Goal: Find specific page/section: Find specific page/section

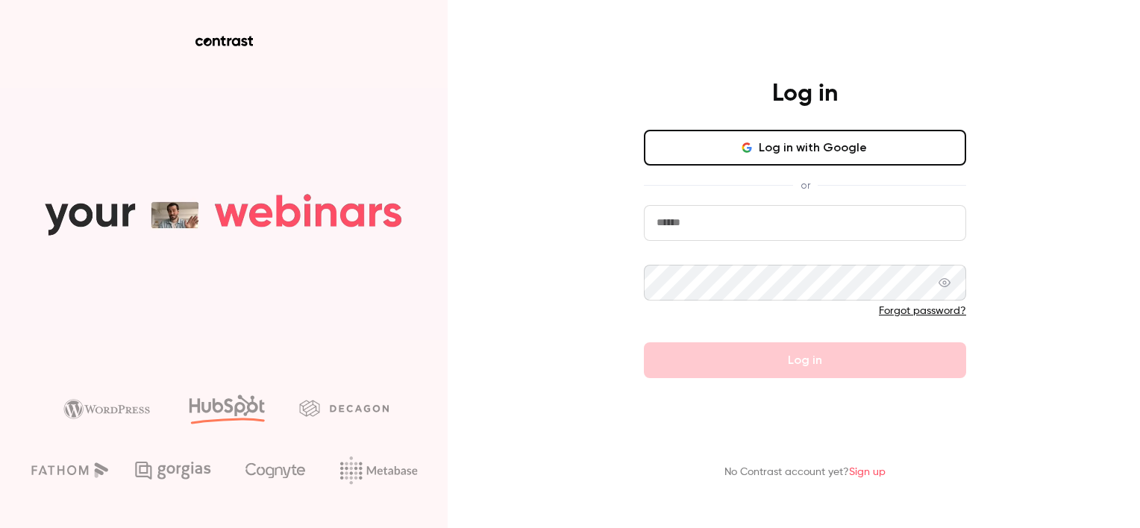
click at [1062, 204] on div "Log in Log in with Google or Forgot password? Log in No Contrast account yet? S…" at bounding box center [570, 264] width 1140 height 528
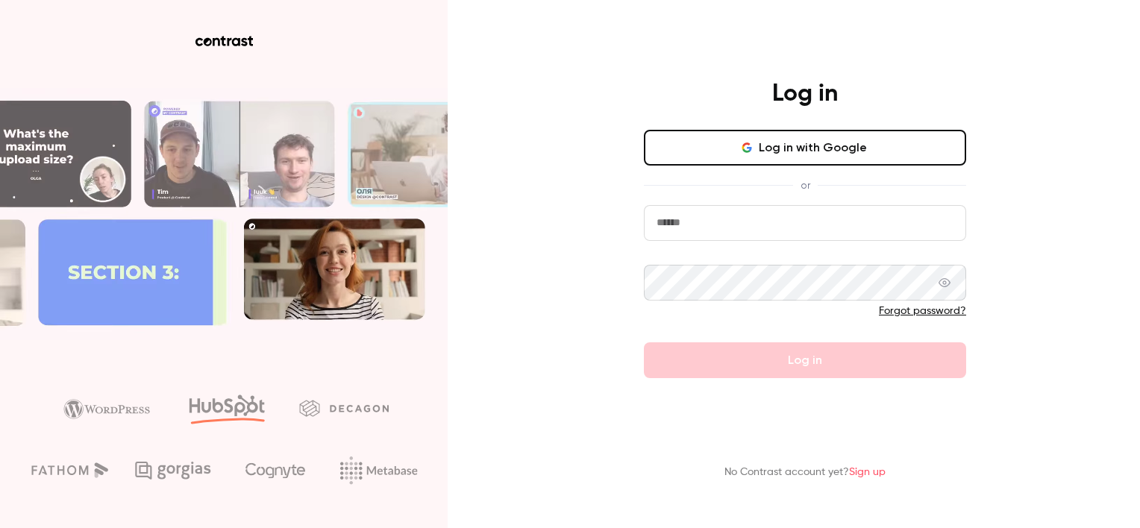
click at [871, 220] on input "email" at bounding box center [805, 223] width 322 height 36
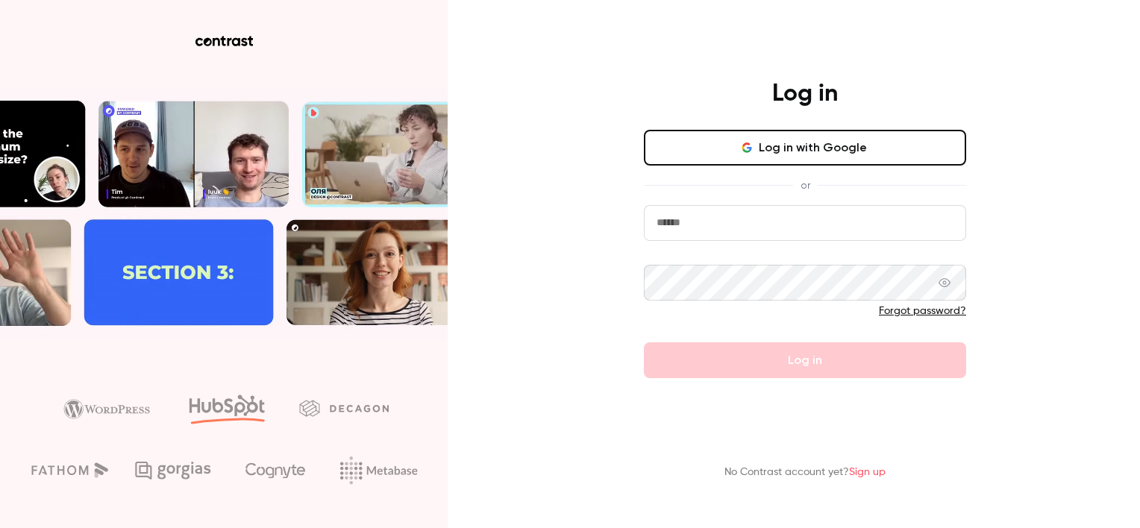
type input "**********"
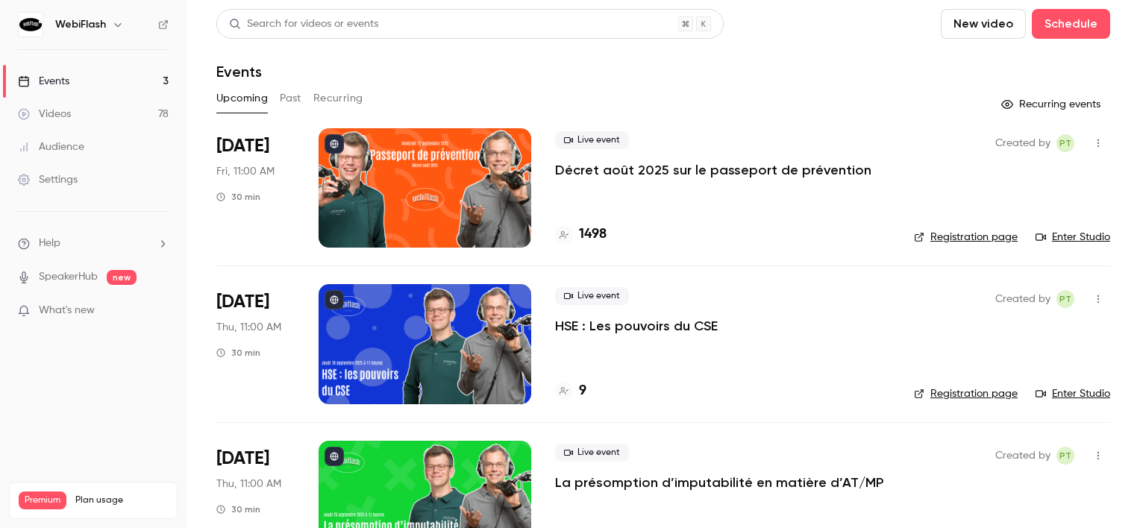
click at [426, 194] on div at bounding box center [425, 187] width 213 height 119
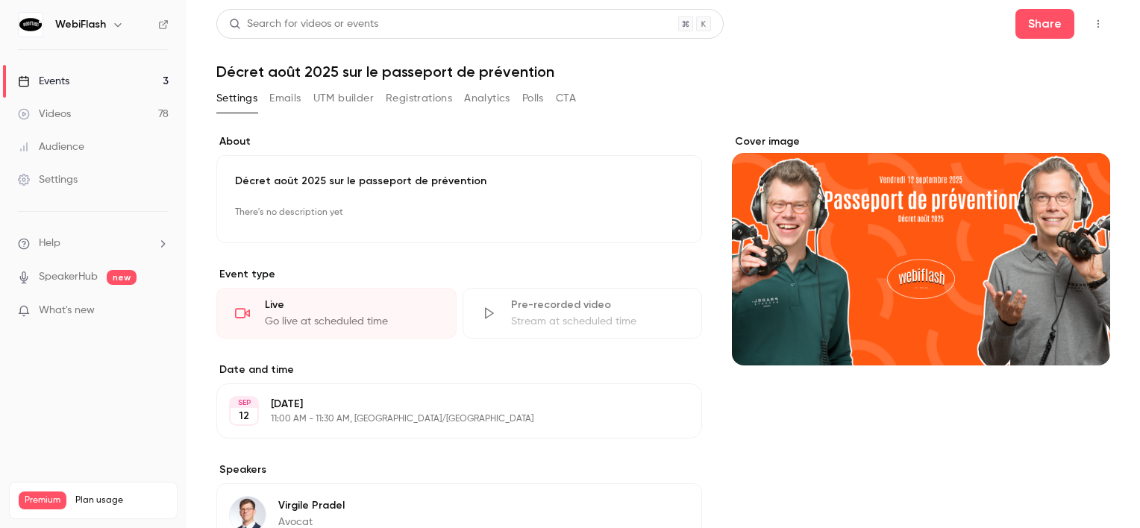
click at [441, 98] on button "Registrations" at bounding box center [419, 99] width 66 height 24
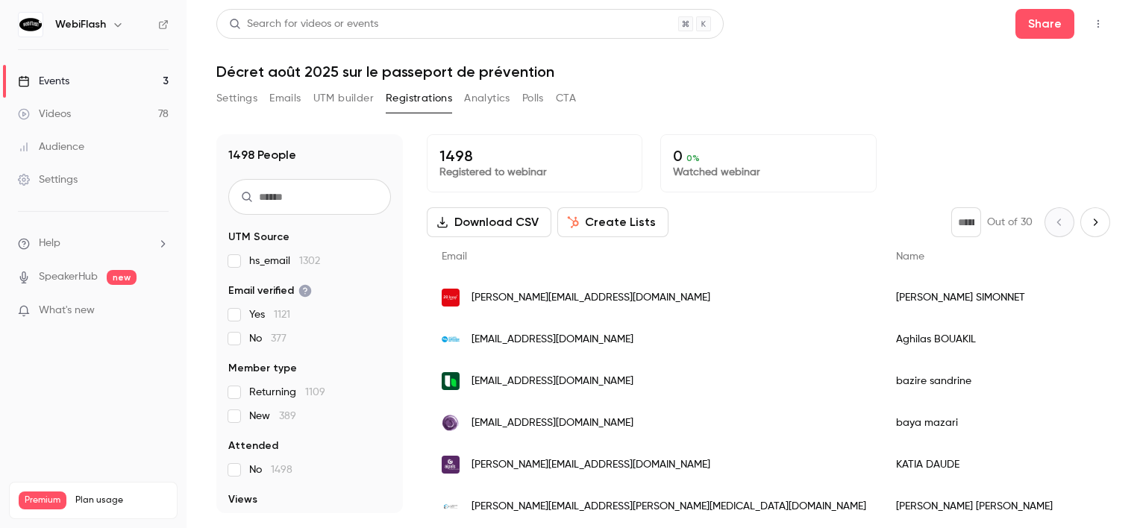
click at [151, 83] on link "Events 3" at bounding box center [93, 81] width 187 height 33
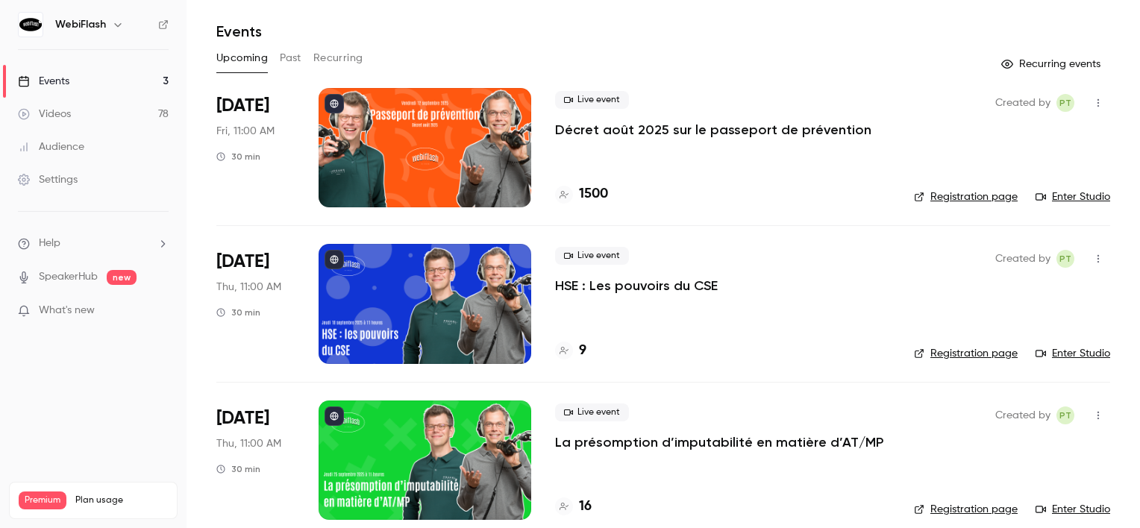
scroll to position [58, 0]
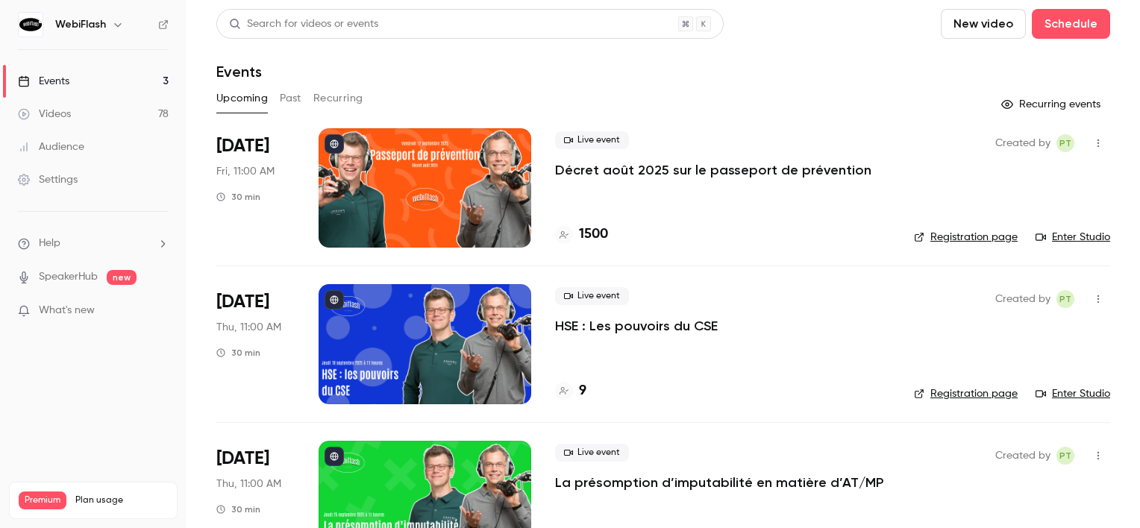
click at [413, 200] on div at bounding box center [425, 187] width 213 height 119
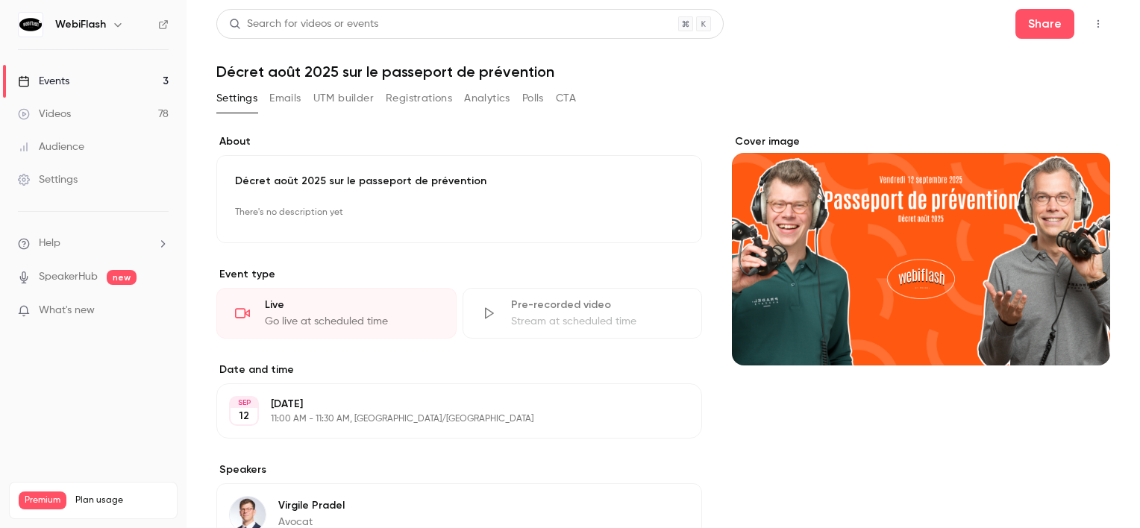
click at [387, 99] on button "Registrations" at bounding box center [419, 99] width 66 height 24
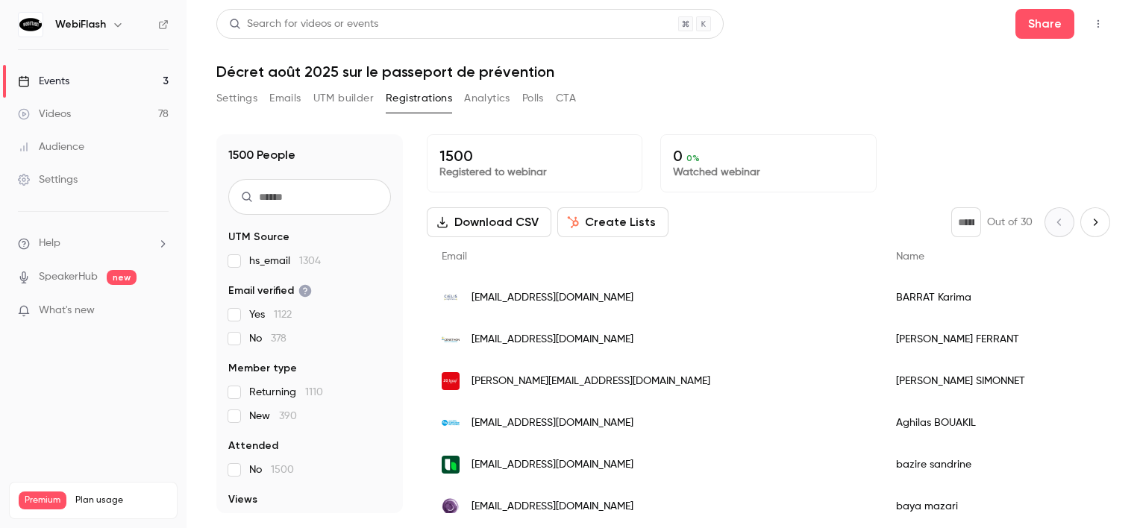
click at [60, 75] on div "Events" at bounding box center [43, 81] width 51 height 15
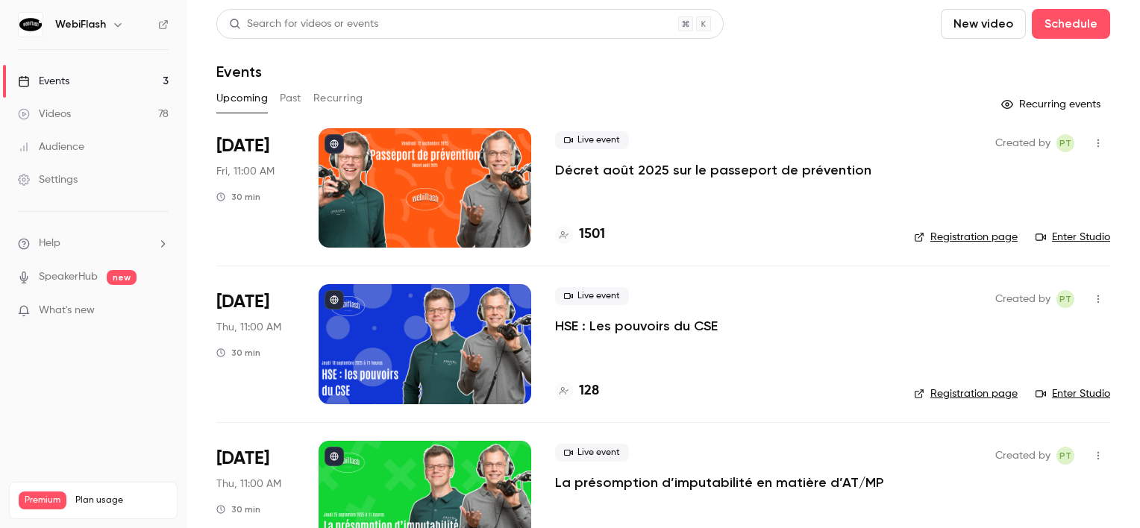
click at [373, 185] on div at bounding box center [425, 187] width 213 height 119
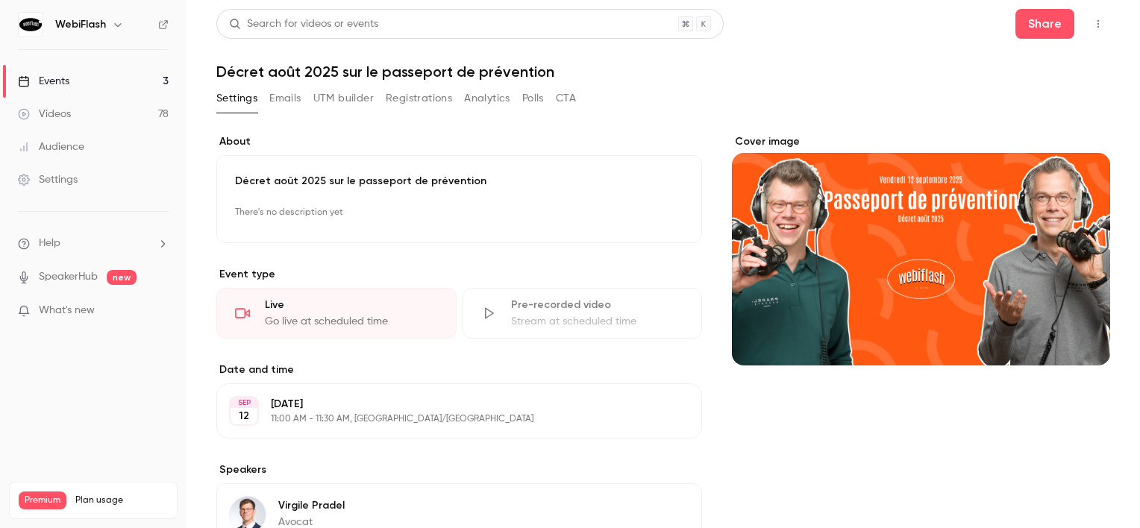
click at [394, 95] on button "Registrations" at bounding box center [419, 99] width 66 height 24
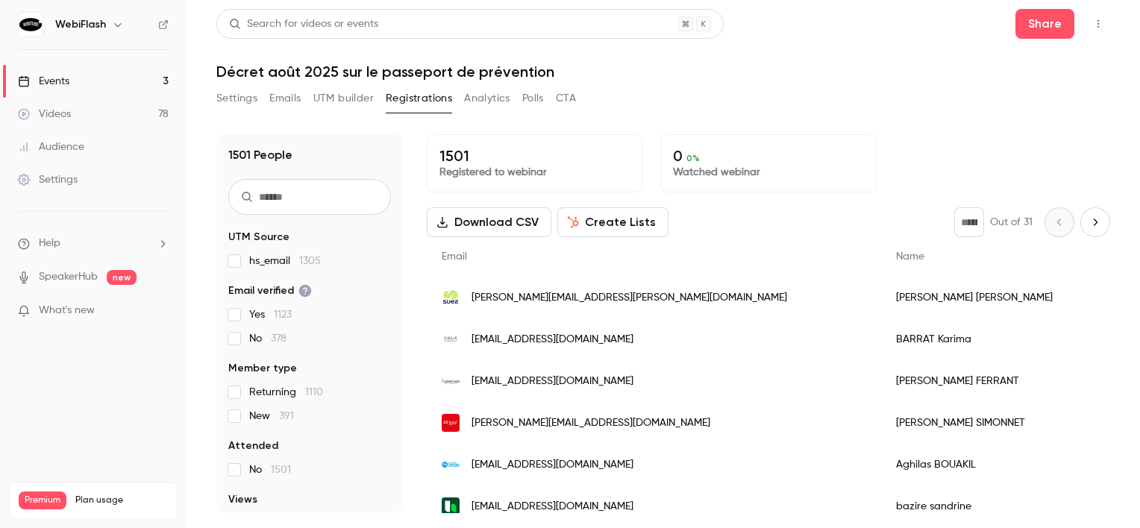
click at [137, 75] on link "Events 3" at bounding box center [93, 81] width 187 height 33
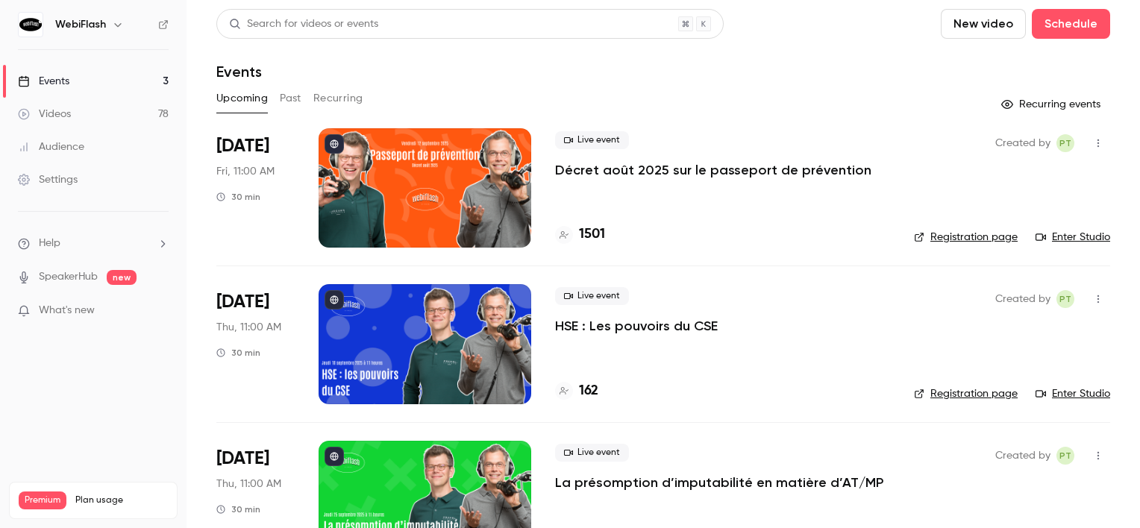
click at [416, 351] on div at bounding box center [425, 343] width 213 height 119
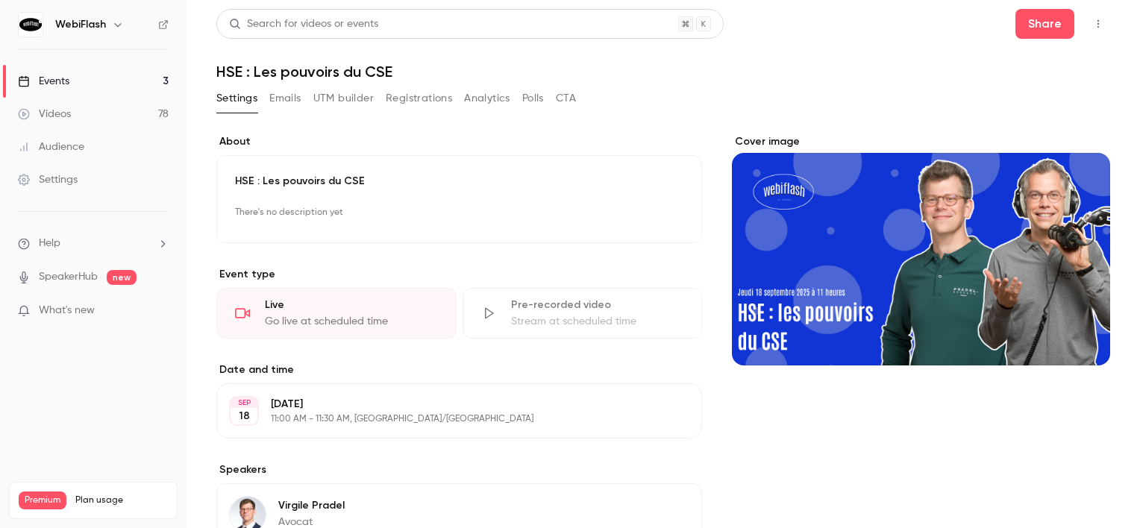
click at [391, 98] on button "Registrations" at bounding box center [419, 99] width 66 height 24
